Goal: Understand process/instructions

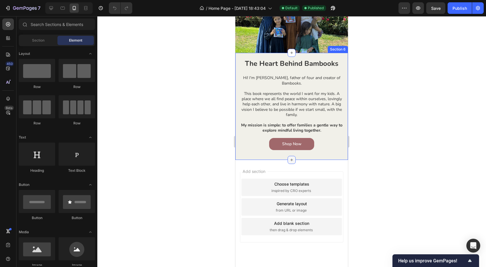
scroll to position [598, 0]
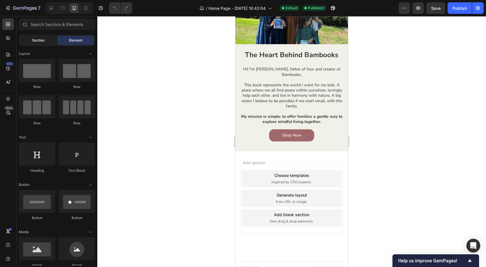
click at [34, 40] on span "Section" at bounding box center [38, 40] width 12 height 5
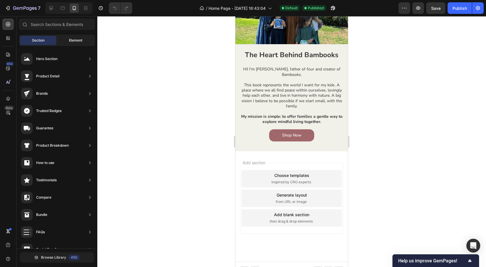
click at [72, 38] on span "Element" at bounding box center [75, 40] width 13 height 5
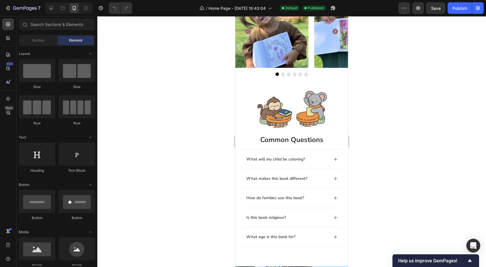
scroll to position [306, 0]
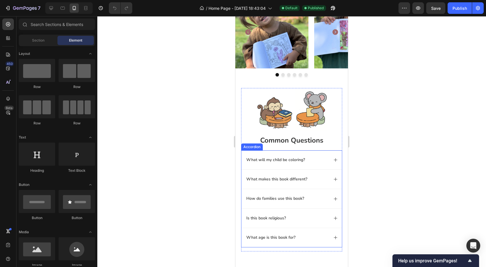
click at [244, 160] on div "What will my child be coloring?" at bounding box center [291, 159] width 101 height 19
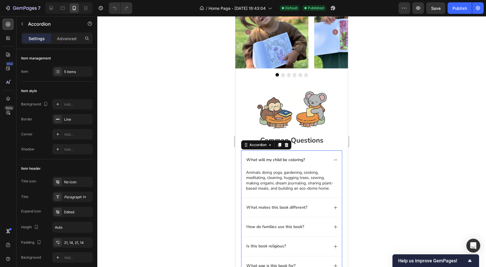
click at [251, 160] on p "What will my child be coloring?" at bounding box center [275, 159] width 59 height 5
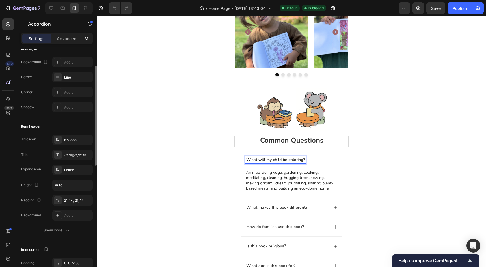
scroll to position [42, 0]
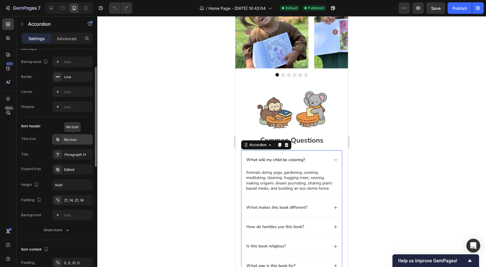
click at [59, 141] on icon at bounding box center [57, 139] width 5 height 5
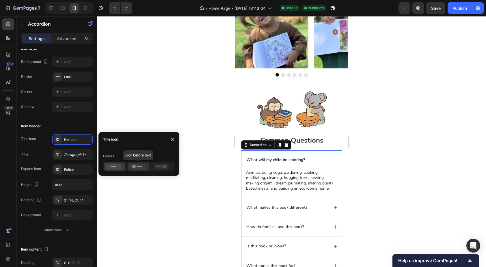
click at [133, 168] on icon at bounding box center [133, 166] width 3 height 3
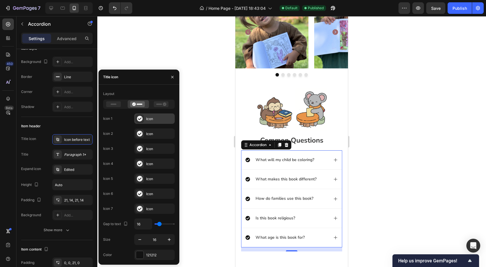
click at [142, 119] on icon at bounding box center [139, 118] width 5 height 5
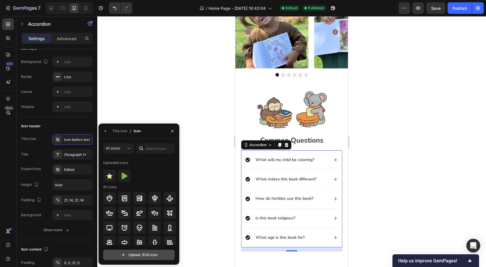
click at [148, 254] on input "file" at bounding box center [138, 255] width 71 height 10
click at [105, 132] on icon "button" at bounding box center [105, 131] width 1 height 2
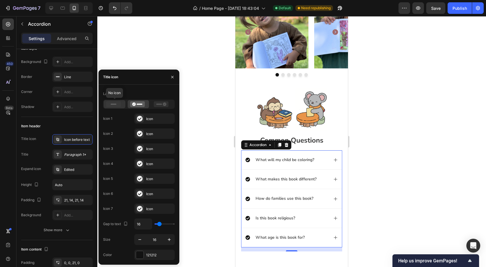
click at [116, 106] on icon at bounding box center [113, 104] width 15 height 6
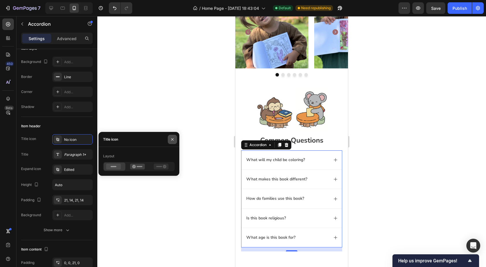
click at [171, 139] on icon "button" at bounding box center [172, 139] width 5 height 5
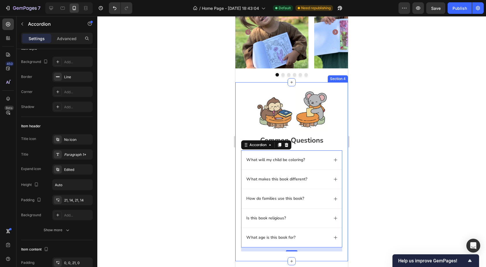
click at [239, 170] on div "common questions Heading Image common questions Heading What will my child be c…" at bounding box center [291, 171] width 113 height 179
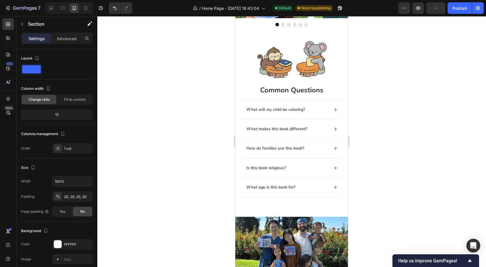
scroll to position [357, 0]
